Goal: Book appointment/travel/reservation: Book appointment/travel/reservation

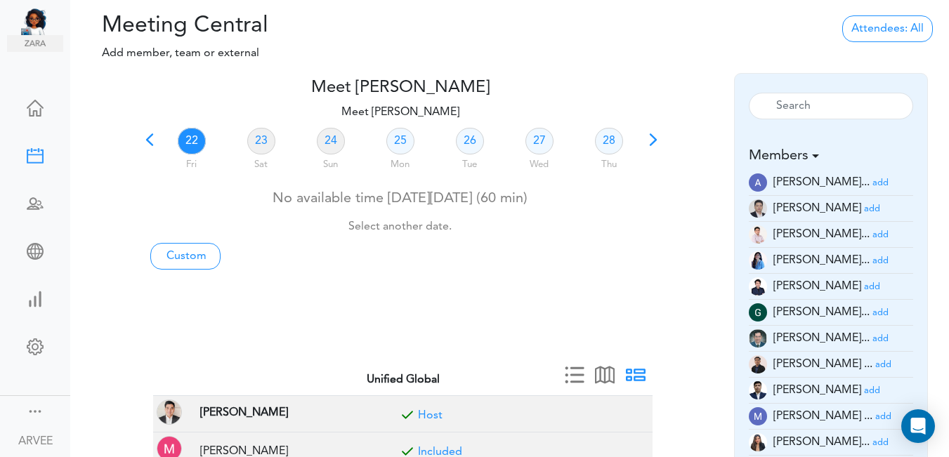
scroll to position [177, 0]
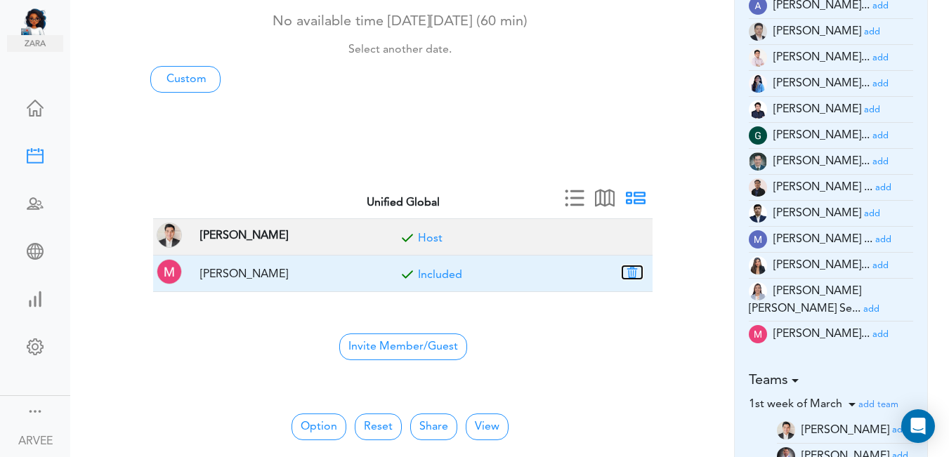
click at [633, 270] on button "button" at bounding box center [632, 272] width 20 height 13
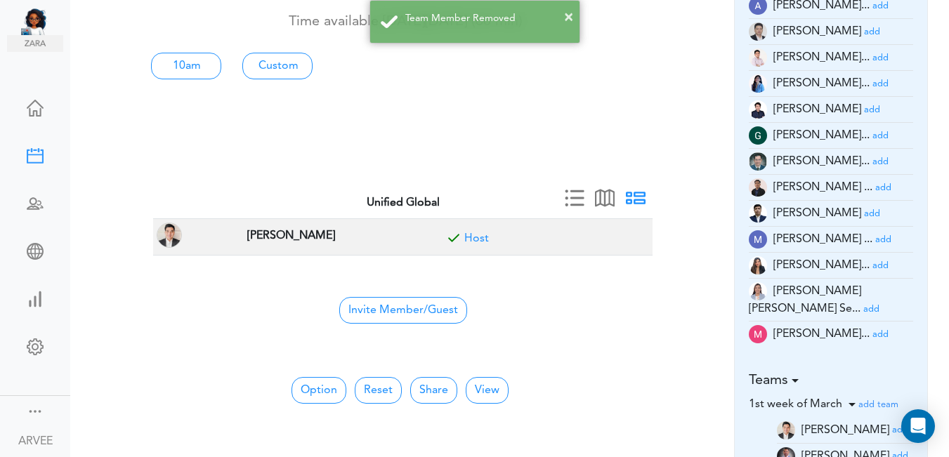
click at [872, 57] on small "add" at bounding box center [880, 57] width 16 height 9
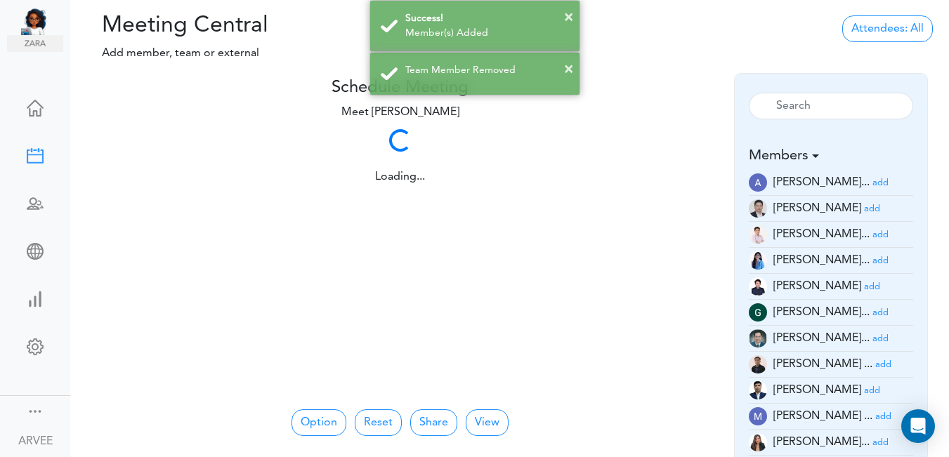
scroll to position [56, 0]
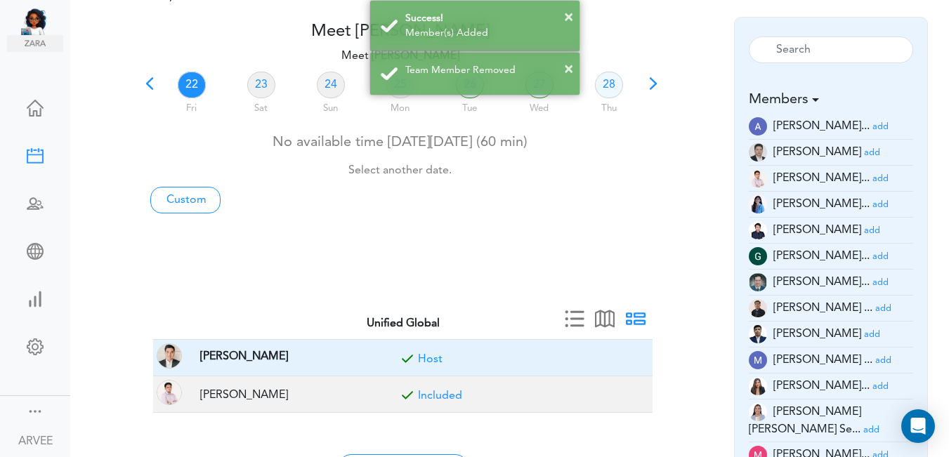
click at [308, 364] on td "[PERSON_NAME]" at bounding box center [288, 358] width 200 height 37
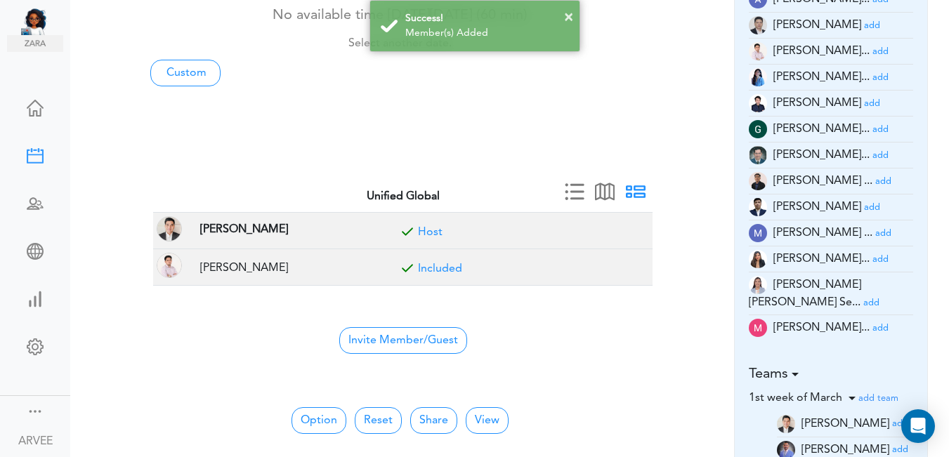
scroll to position [190, 0]
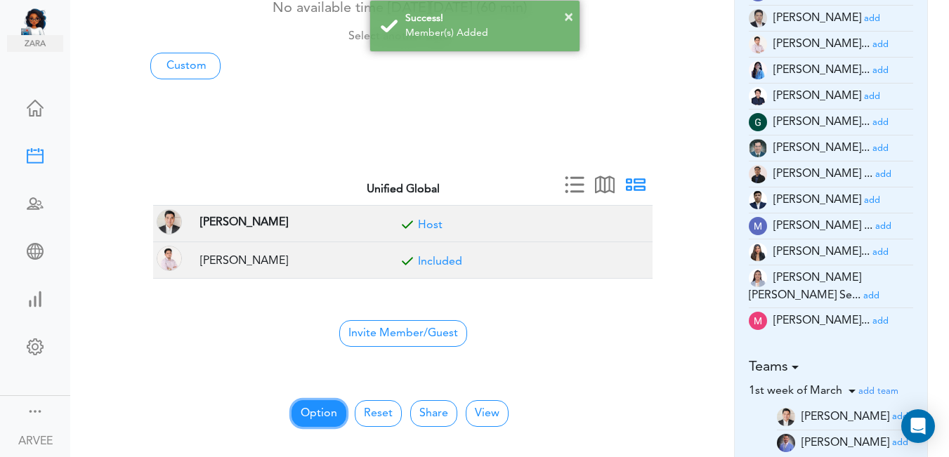
click at [315, 409] on button "Option" at bounding box center [318, 413] width 55 height 27
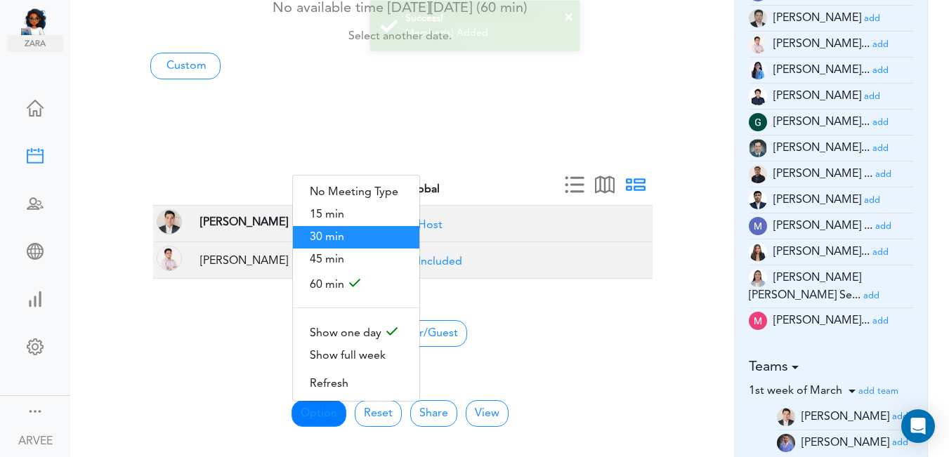
click at [329, 232] on span "30 min" at bounding box center [356, 237] width 126 height 22
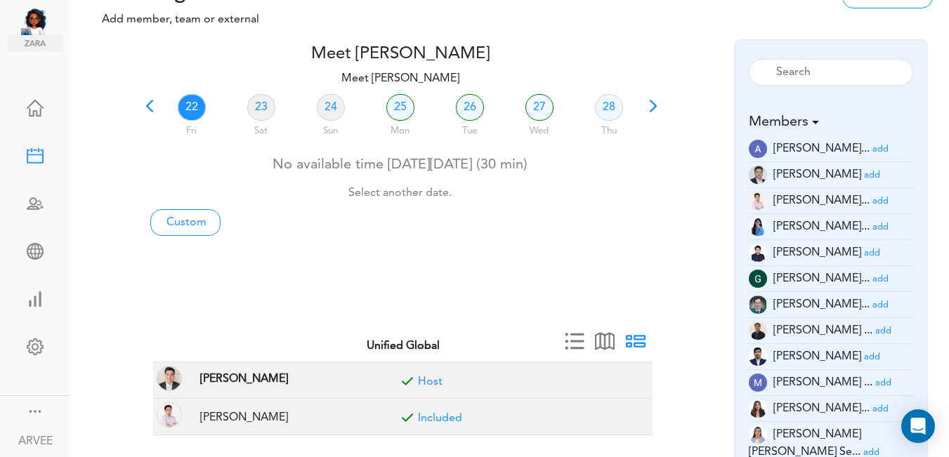
scroll to position [0, 0]
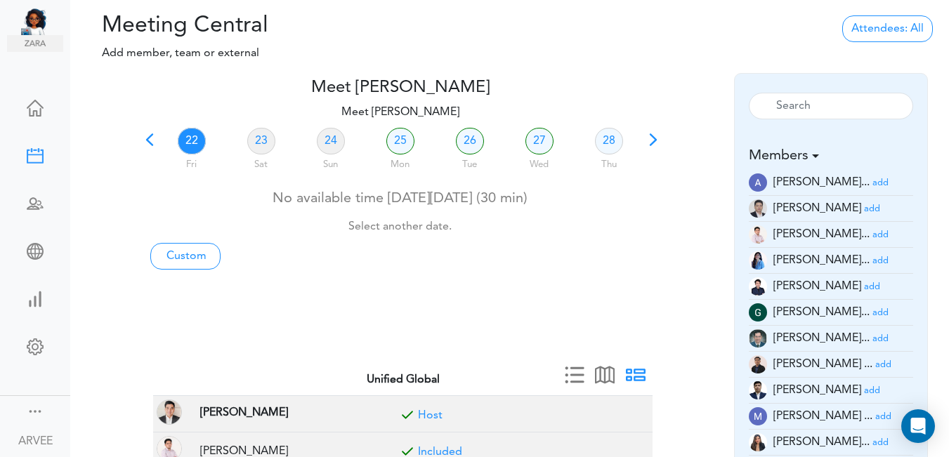
click at [147, 140] on span at bounding box center [150, 145] width 20 height 20
click at [407, 140] on link "18" at bounding box center [400, 141] width 28 height 27
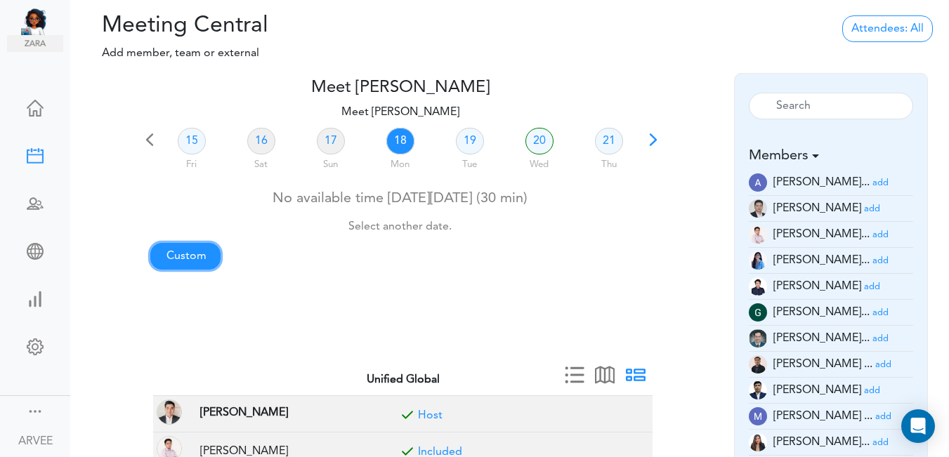
click at [180, 254] on link "Custom" at bounding box center [185, 256] width 70 height 27
type input "Meet [PERSON_NAME]"
type input "[URL][DOMAIN_NAME][SECURITY_DATA]"
type input "[DATE]T19:00"
type input "[DATE]T19:30"
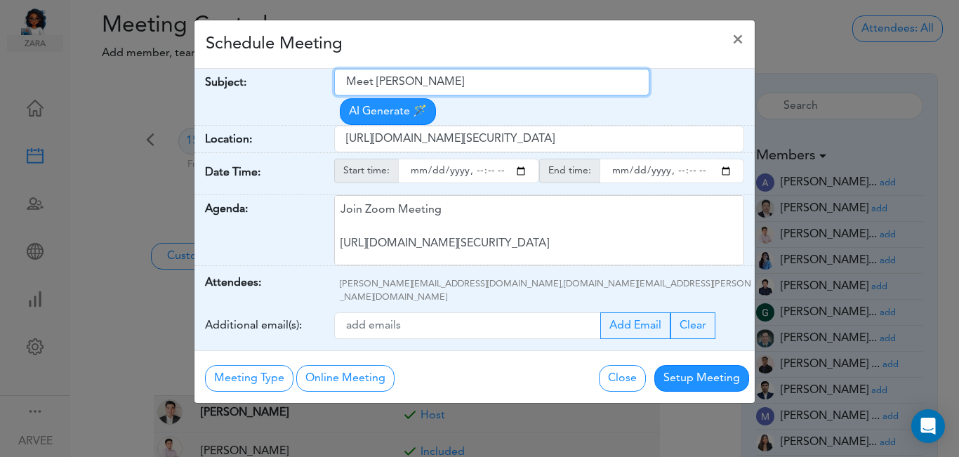
drag, startPoint x: 345, startPoint y: 82, endPoint x: 445, endPoint y: 77, distance: 99.8
click at [482, 70] on input "Meet [PERSON_NAME]" at bounding box center [491, 82] width 315 height 27
drag, startPoint x: 349, startPoint y: 85, endPoint x: 461, endPoint y: 85, distance: 112.4
click at [461, 85] on input "Meet [PERSON_NAME]" at bounding box center [491, 82] width 315 height 27
paste input "Tax Planning 2025 [PERSON_NAME] [PERSON_NAME]"
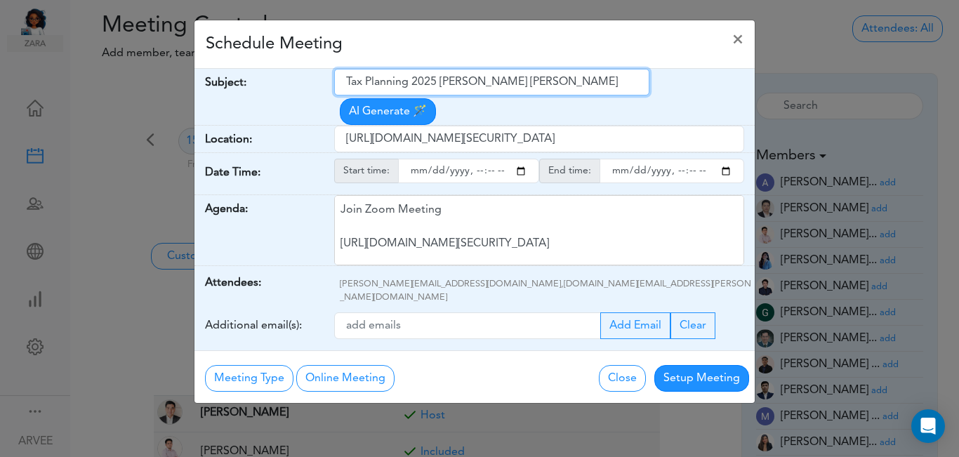
click at [349, 81] on input "Tax Planning 2025 [PERSON_NAME] [PERSON_NAME]" at bounding box center [491, 82] width 315 height 27
click at [348, 81] on input "Tax Planning 2025 [PERSON_NAME] [PERSON_NAME]" at bounding box center [491, 82] width 315 height 27
type input "Internal: Tax Planning 2025 [PERSON_NAME] And [PERSON_NAME]"
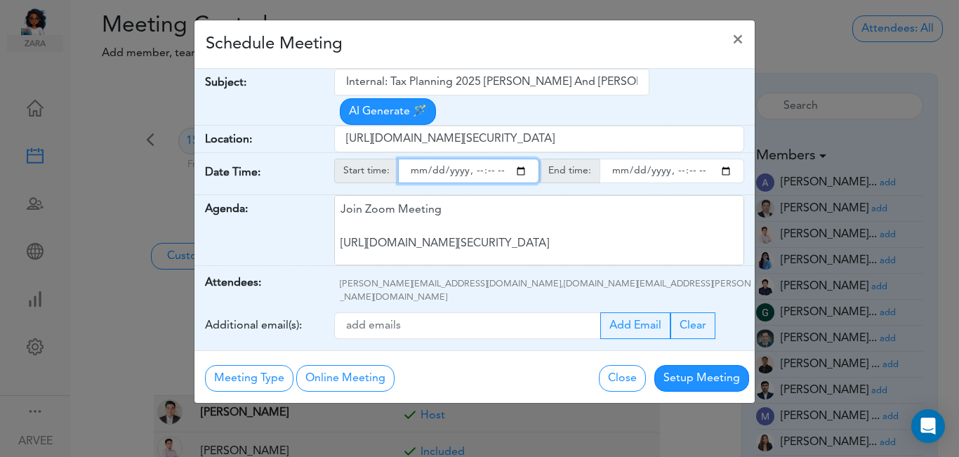
click at [521, 159] on input "starttime" at bounding box center [468, 171] width 141 height 25
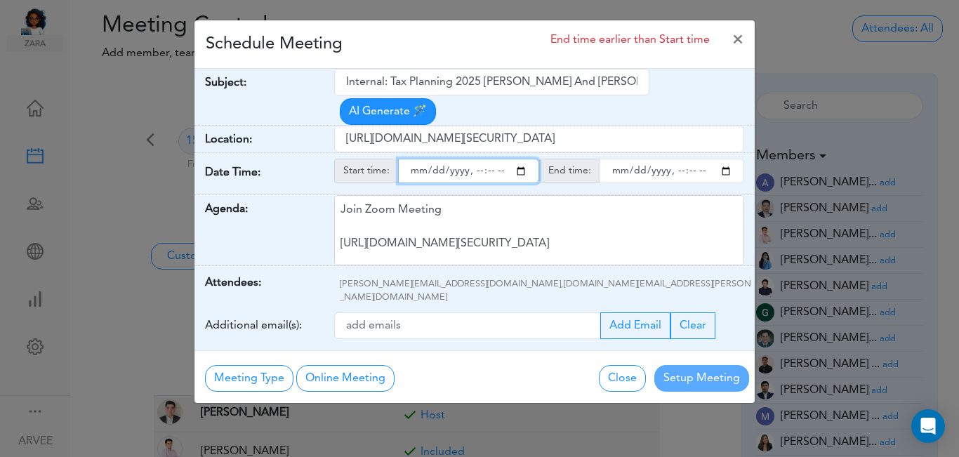
click at [522, 159] on input "starttime" at bounding box center [468, 171] width 141 height 25
click at [473, 159] on input "starttime" at bounding box center [468, 171] width 141 height 25
click at [491, 159] on input "starttime" at bounding box center [468, 171] width 141 height 25
type input "[DATE]T17:00"
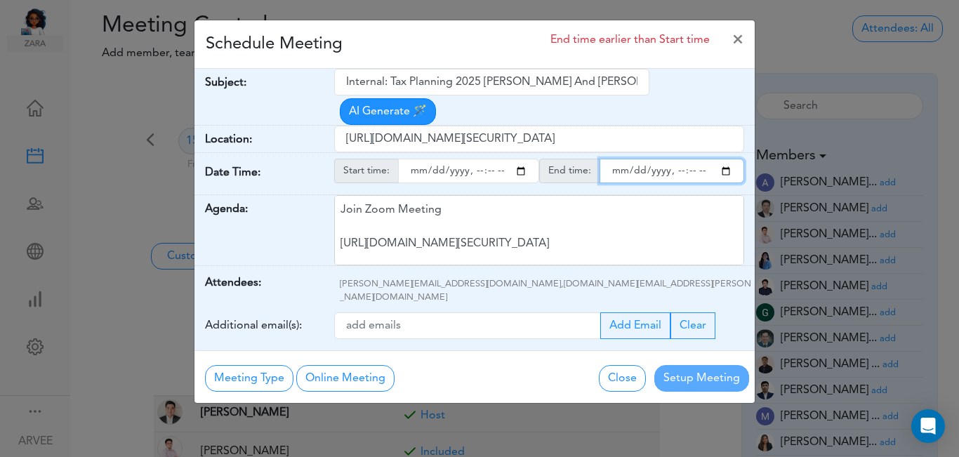
click at [724, 159] on input "endtime" at bounding box center [672, 171] width 145 height 25
click at [672, 159] on input "endtime" at bounding box center [672, 171] width 145 height 25
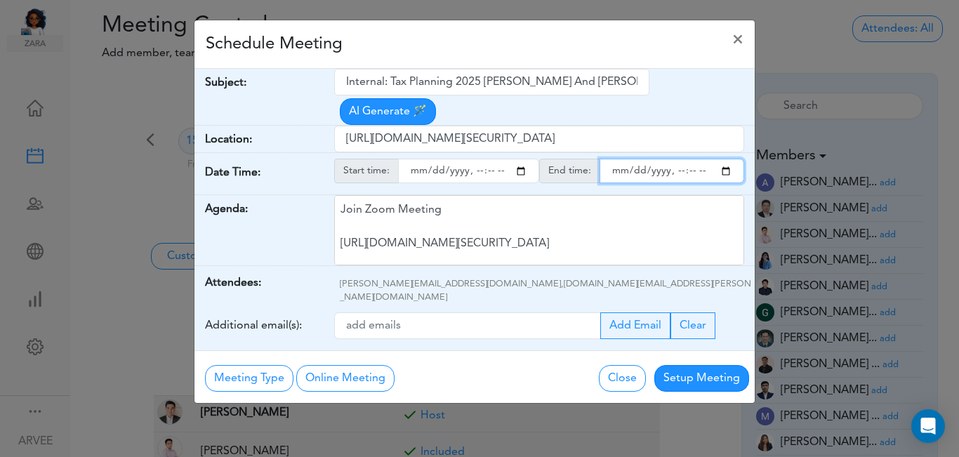
type input "[DATE]T18:00"
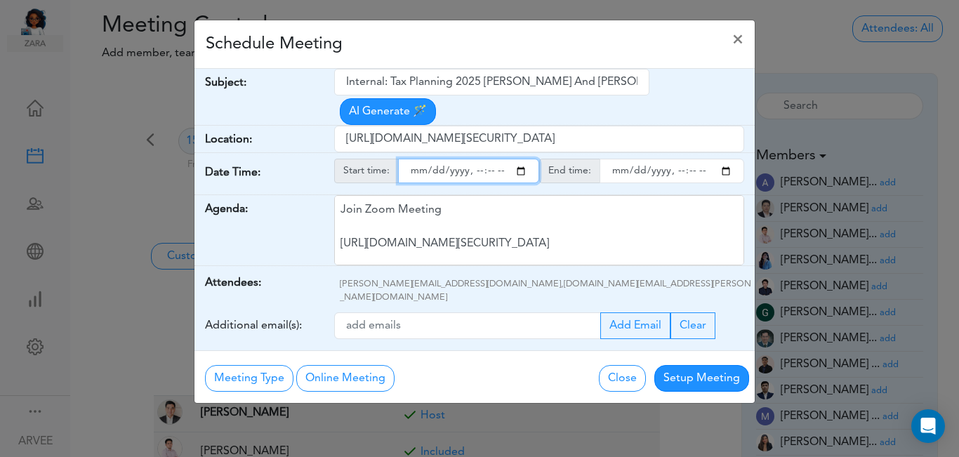
click at [492, 159] on input "starttime" at bounding box center [468, 171] width 141 height 25
type input "[DATE]T17:30"
click at [449, 44] on div "Schedule Meeting ×" at bounding box center [475, 44] width 560 height 48
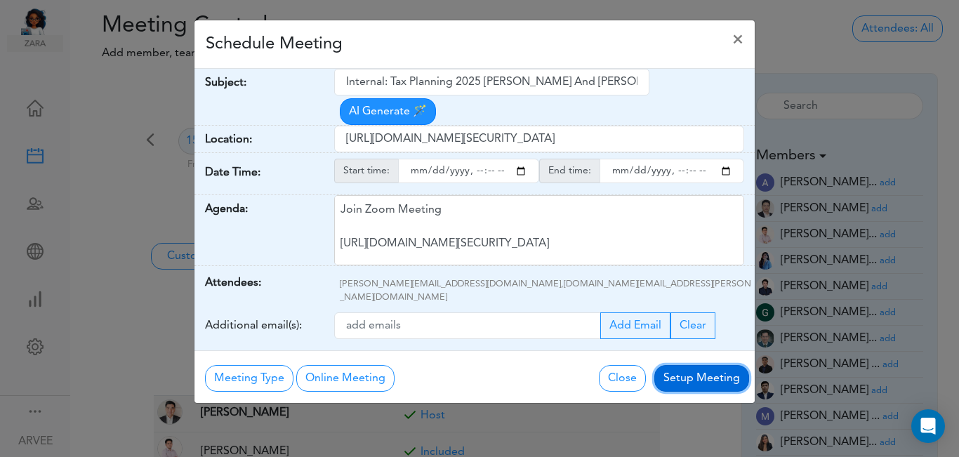
click at [688, 365] on button "Setup Meeting" at bounding box center [702, 378] width 95 height 27
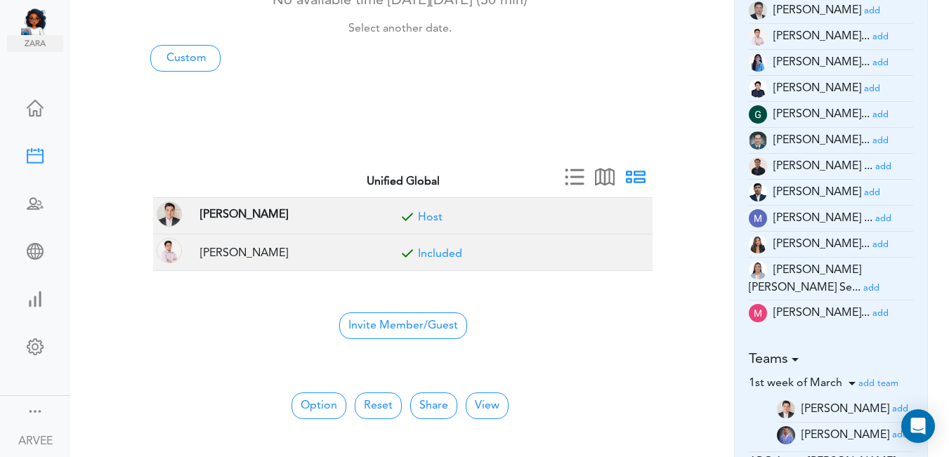
scroll to position [218, 0]
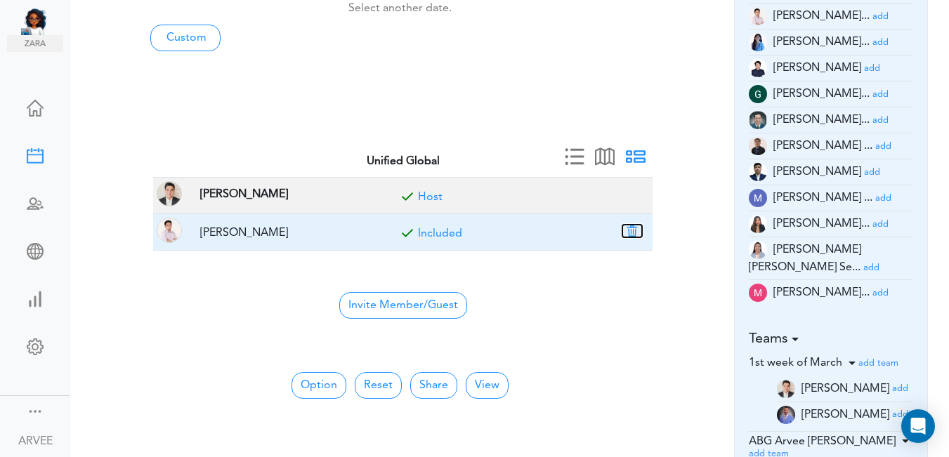
click at [634, 231] on button "button" at bounding box center [632, 231] width 20 height 13
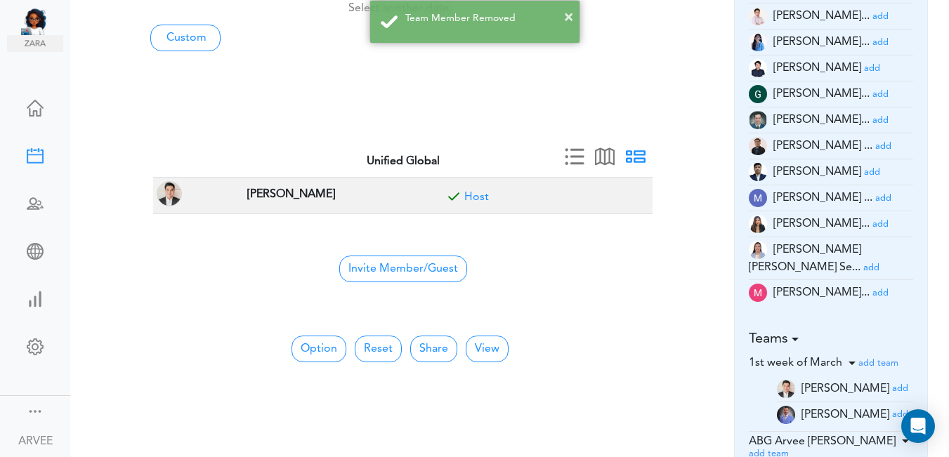
click at [872, 289] on small "add" at bounding box center [880, 293] width 16 height 9
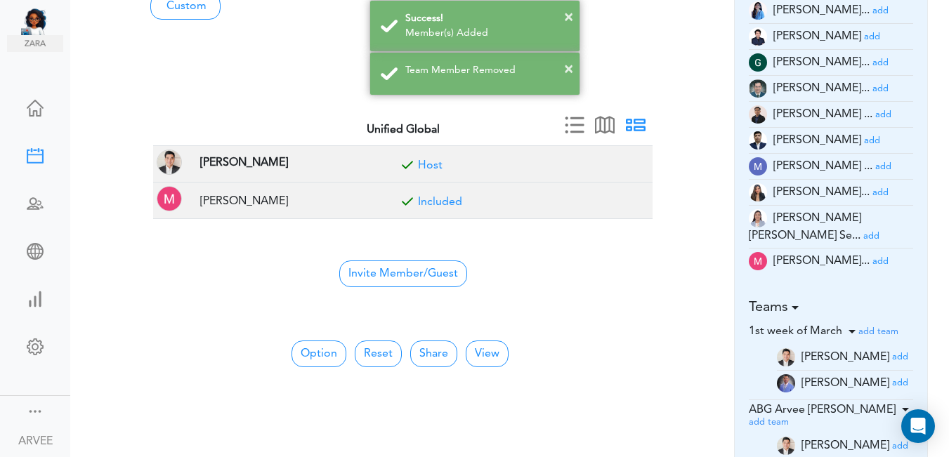
scroll to position [272, 0]
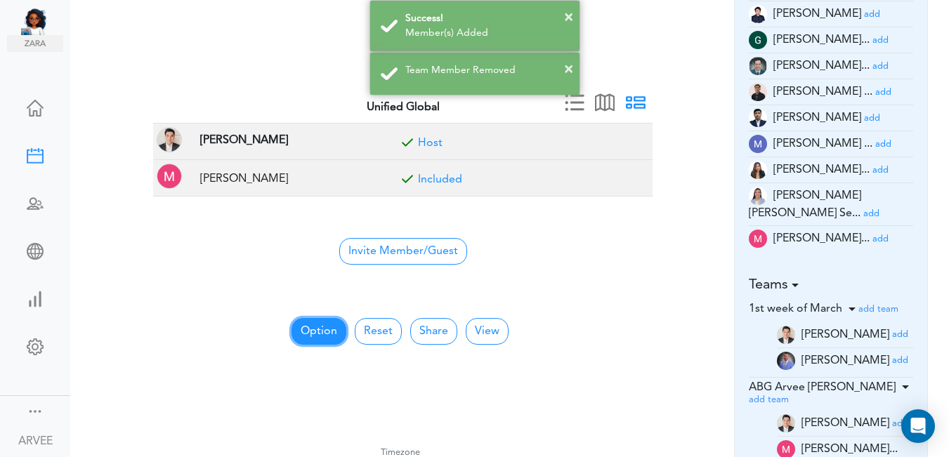
click at [308, 332] on button "Option" at bounding box center [318, 331] width 55 height 27
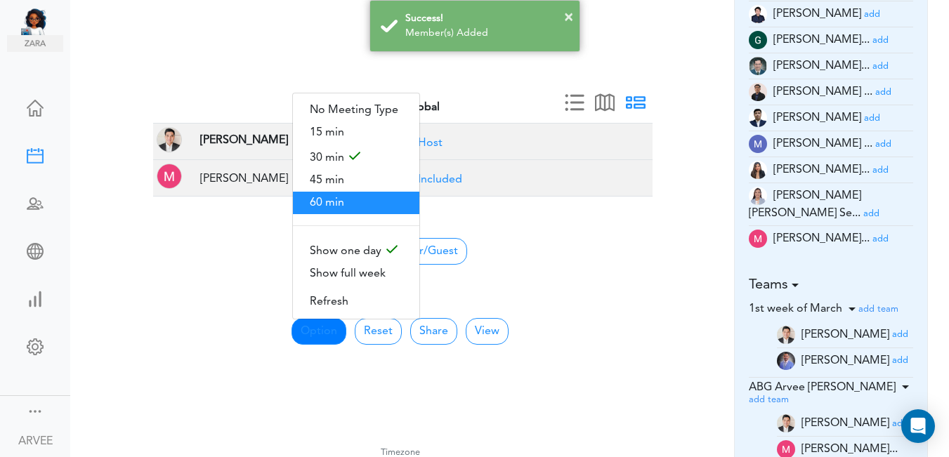
click at [317, 193] on span "60 min" at bounding box center [356, 203] width 126 height 22
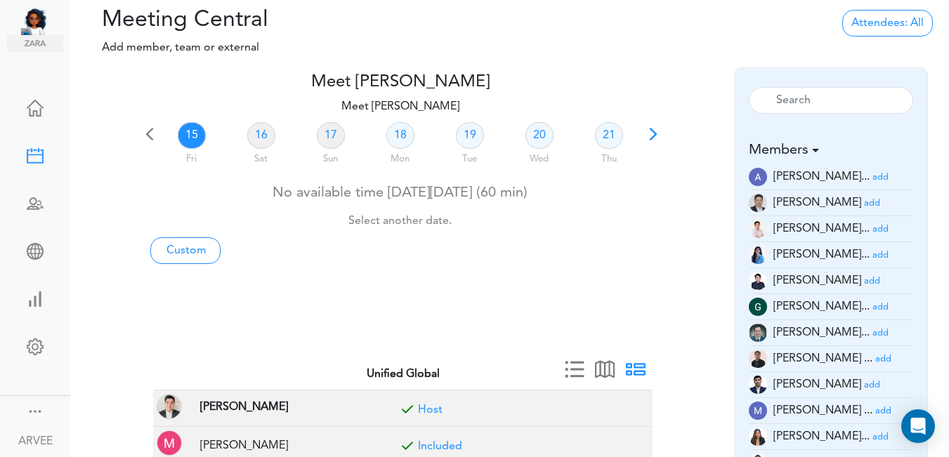
scroll to position [0, 0]
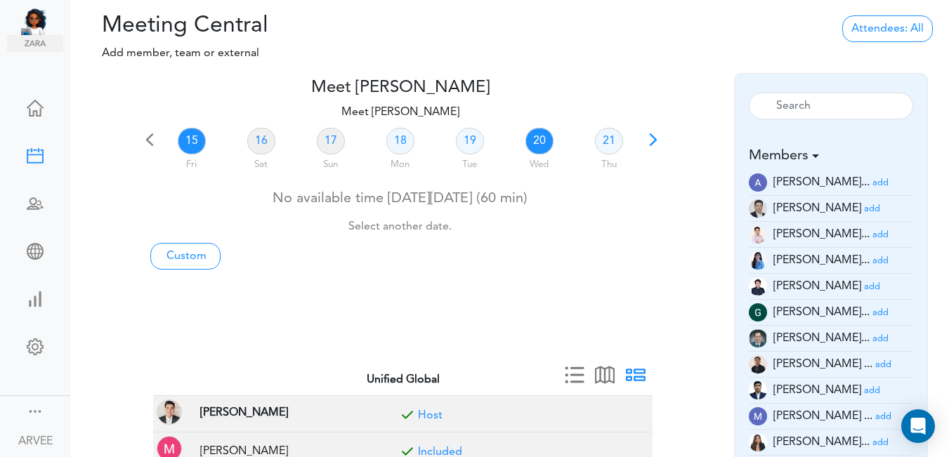
click at [539, 142] on link "20" at bounding box center [539, 141] width 28 height 27
click at [186, 255] on link "Custom" at bounding box center [185, 256] width 70 height 27
type input "Meet [PERSON_NAME]"
type input "[URL][DOMAIN_NAME][SECURITY_DATA]"
type input "[DATE]T19:00"
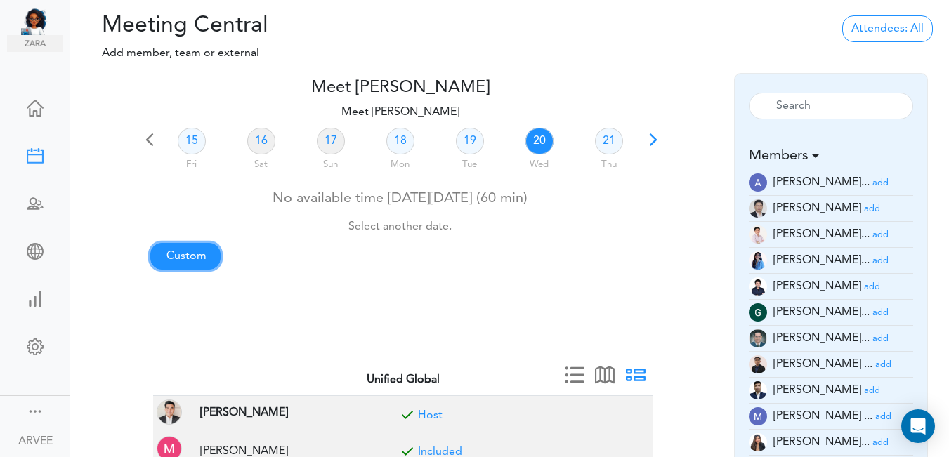
type input "[DATE]T19:30"
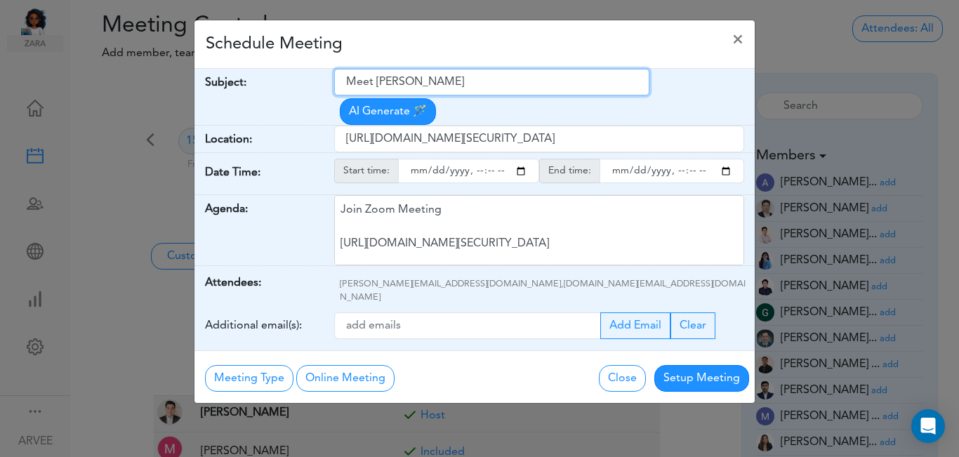
drag, startPoint x: 346, startPoint y: 83, endPoint x: 489, endPoint y: 77, distance: 143.4
click at [489, 77] on input "Meet [PERSON_NAME]" at bounding box center [491, 82] width 315 height 27
paste input "[PERSON_NAME]- Q3 2025 Tax Plan"
type input "[PERSON_NAME]- Q3 2025 Tax Plan"
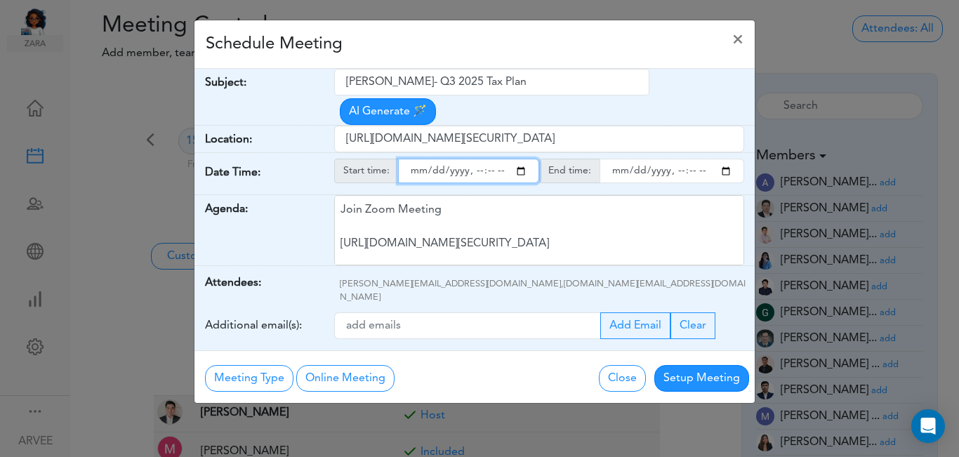
click at [520, 159] on input "starttime" at bounding box center [468, 171] width 141 height 25
click at [477, 159] on input "starttime" at bounding box center [468, 171] width 141 height 25
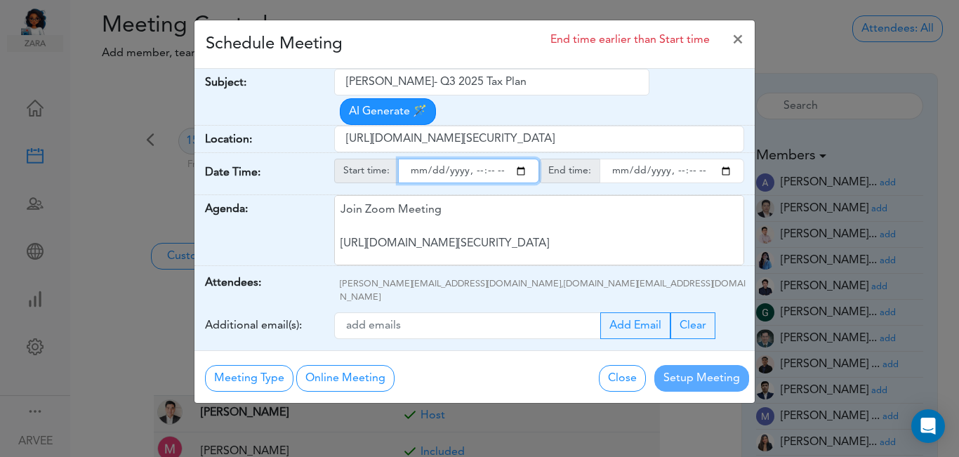
type input "[DATE]T18:00"
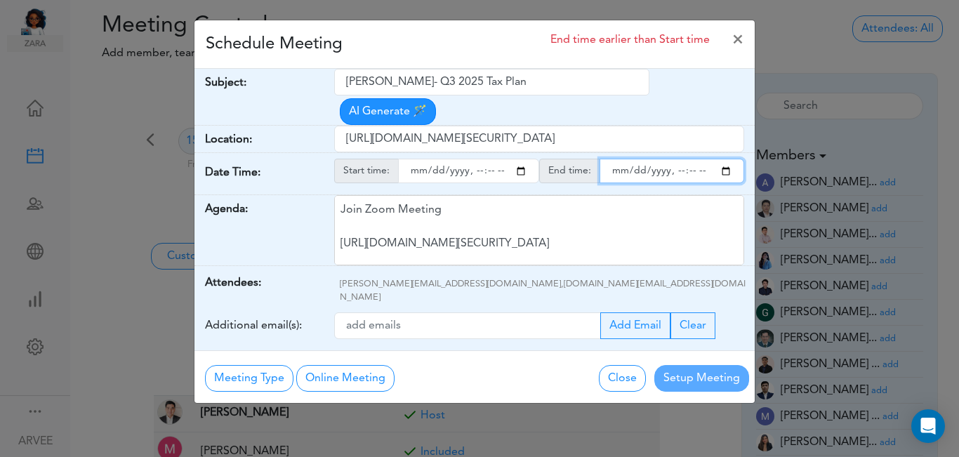
click at [728, 159] on input "endtime" at bounding box center [672, 171] width 145 height 25
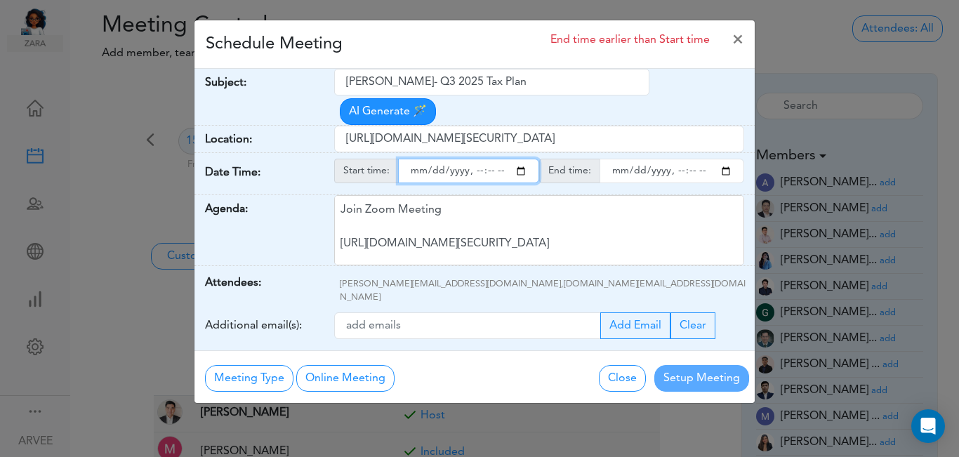
type input "[DATE]T19:30"
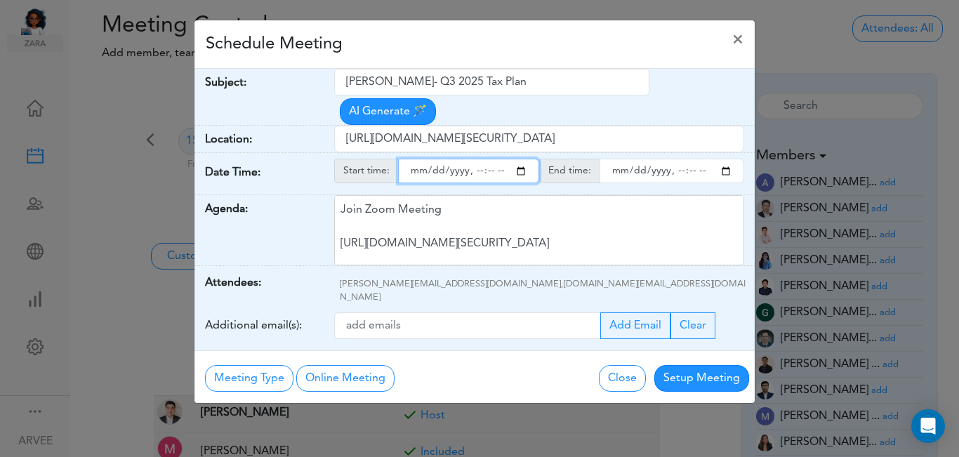
click at [489, 159] on input "starttime" at bounding box center [468, 171] width 141 height 25
type input "[DATE]T18:30"
click at [558, 53] on div "Schedule Meeting ×" at bounding box center [475, 44] width 560 height 48
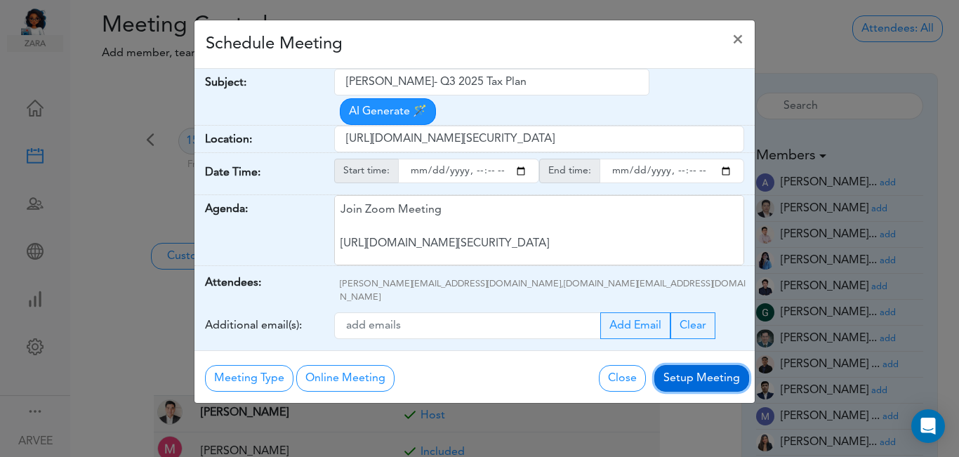
click at [704, 365] on button "Setup Meeting" at bounding box center [702, 378] width 95 height 27
